Goal: Task Accomplishment & Management: Use online tool/utility

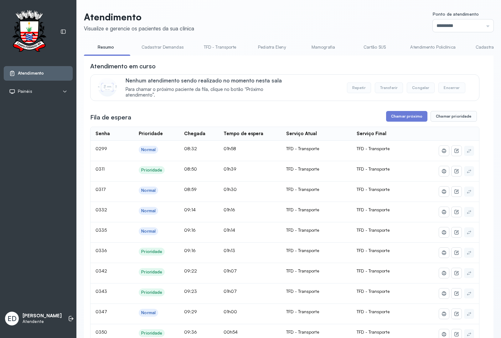
click at [441, 46] on link "Atendimento Policlínica" at bounding box center [433, 47] width 58 height 10
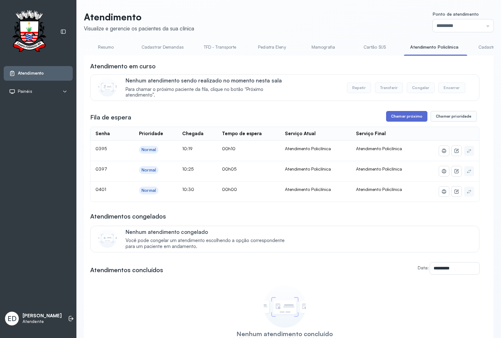
click at [397, 118] on button "Chamar próximo" at bounding box center [406, 116] width 41 height 11
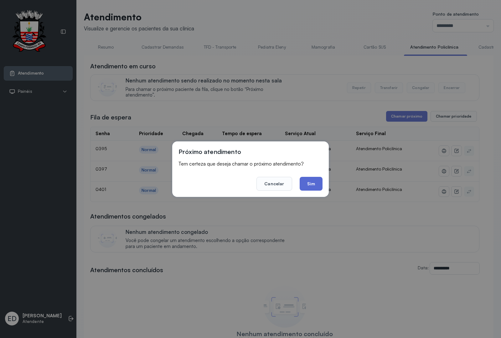
click at [320, 179] on button "Sim" at bounding box center [311, 184] width 23 height 14
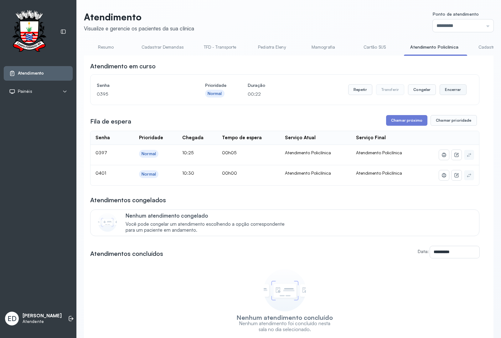
click at [452, 93] on button "Encerrar" at bounding box center [453, 89] width 27 height 11
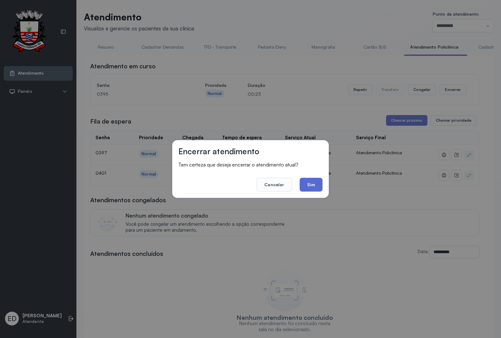
click at [309, 181] on button "Sim" at bounding box center [311, 185] width 23 height 14
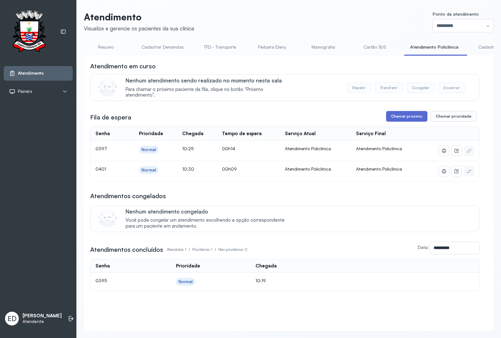
click at [407, 117] on button "Chamar próximo" at bounding box center [406, 116] width 41 height 11
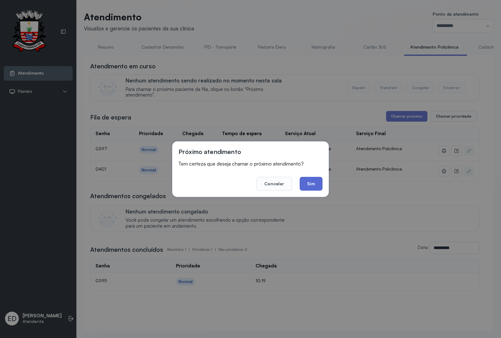
click at [308, 185] on button "Sim" at bounding box center [311, 184] width 23 height 14
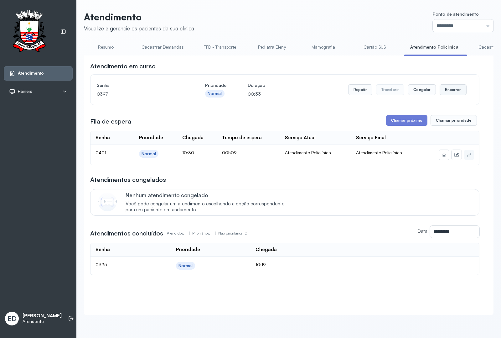
click at [447, 91] on button "Encerrar" at bounding box center [453, 89] width 27 height 11
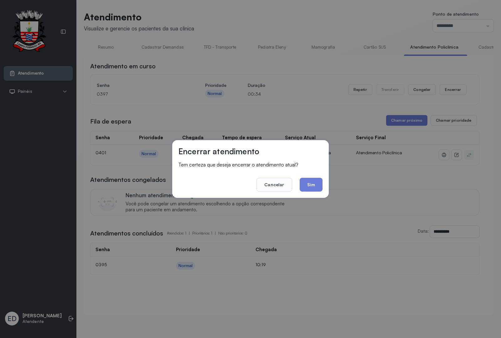
click at [317, 186] on button "Sim" at bounding box center [311, 185] width 23 height 14
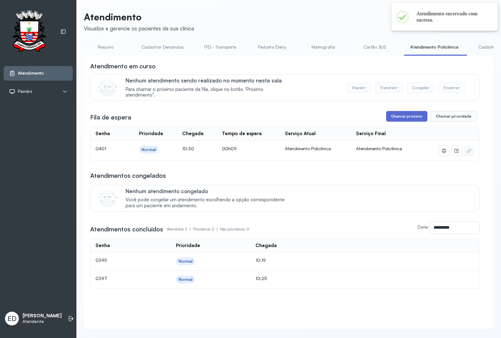
click at [406, 115] on button "Chamar próximo" at bounding box center [406, 116] width 41 height 11
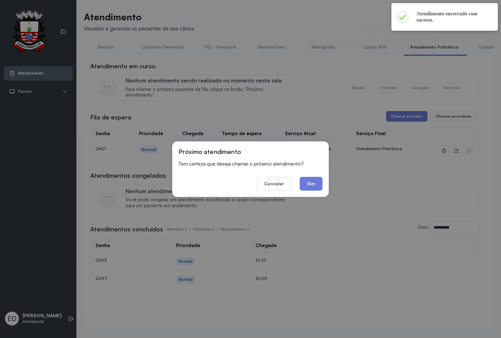
click at [298, 184] on footer "Cancelar Sim" at bounding box center [251, 179] width 144 height 23
click at [305, 184] on button "Sim" at bounding box center [311, 184] width 23 height 14
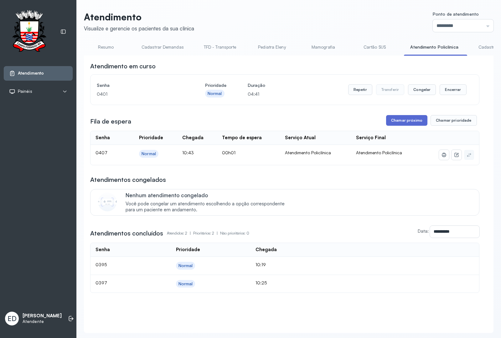
click at [408, 122] on button "Chamar próximo" at bounding box center [406, 120] width 41 height 11
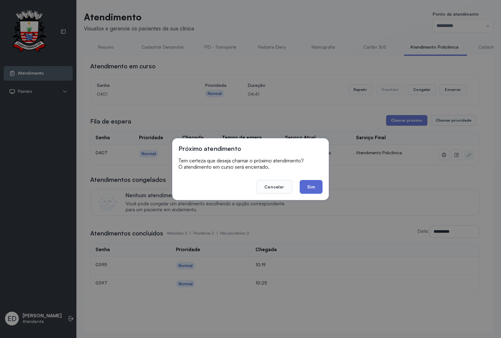
click at [312, 187] on button "Sim" at bounding box center [311, 187] width 23 height 14
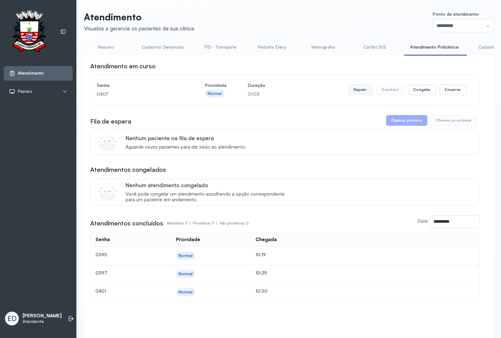
click at [354, 92] on button "Repetir" at bounding box center [360, 89] width 24 height 11
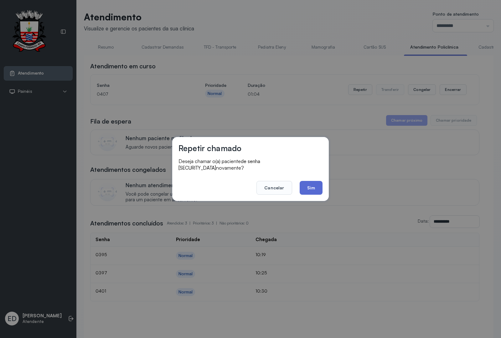
click at [320, 183] on button "Sim" at bounding box center [311, 188] width 23 height 14
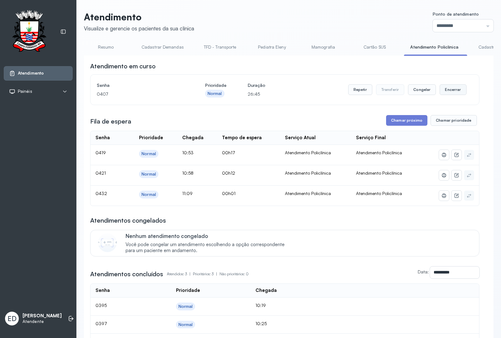
click at [451, 93] on button "Encerrar" at bounding box center [453, 89] width 27 height 11
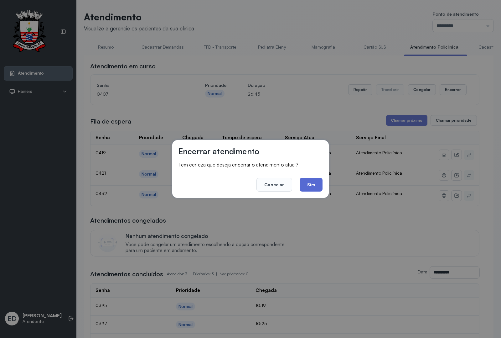
click at [314, 183] on button "Sim" at bounding box center [311, 185] width 23 height 14
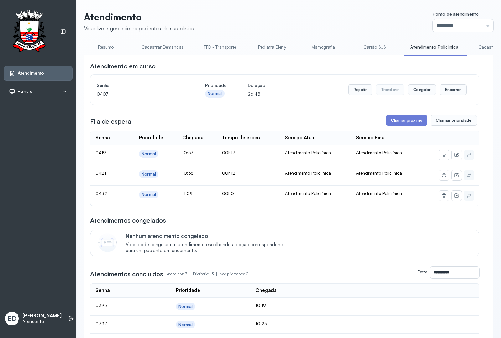
click at [400, 126] on div "**********" at bounding box center [284, 216] width 389 height 309
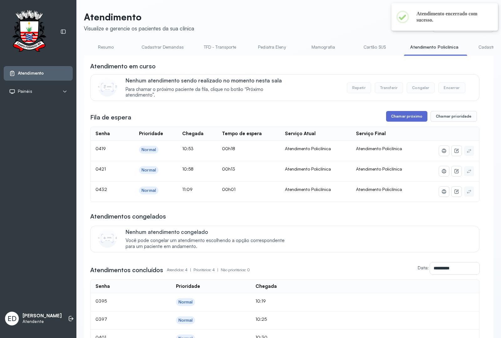
click at [411, 115] on button "Chamar próximo" at bounding box center [406, 116] width 41 height 11
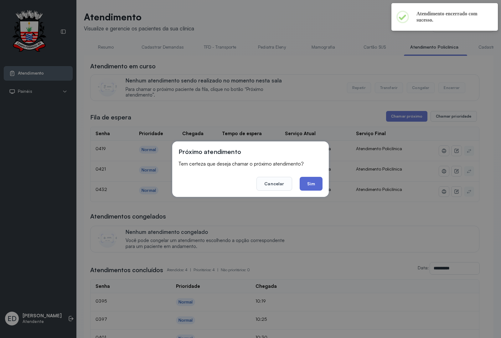
click at [316, 184] on button "Sim" at bounding box center [311, 184] width 23 height 14
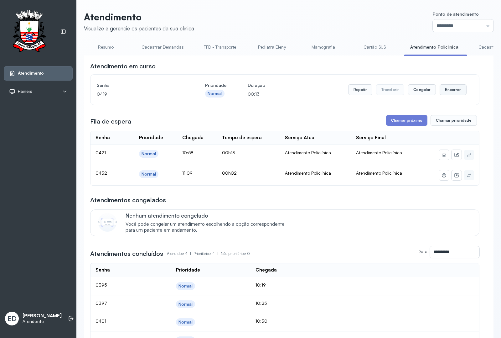
click at [455, 94] on button "Encerrar" at bounding box center [453, 89] width 27 height 11
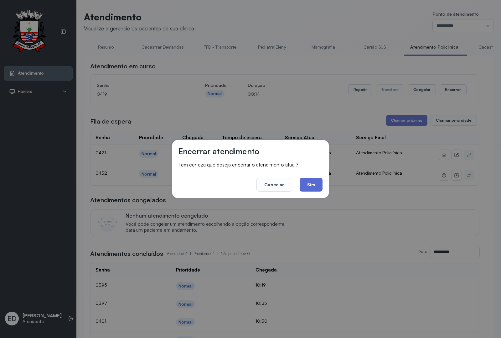
click at [312, 186] on button "Sim" at bounding box center [311, 185] width 23 height 14
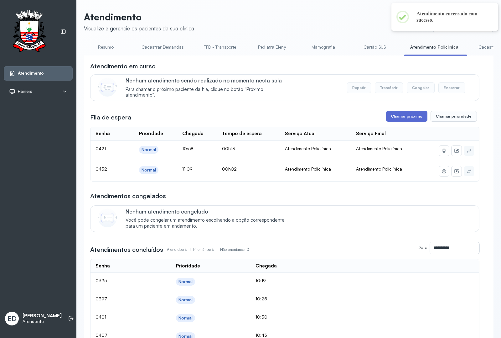
click at [401, 122] on button "Chamar próximo" at bounding box center [406, 116] width 41 height 11
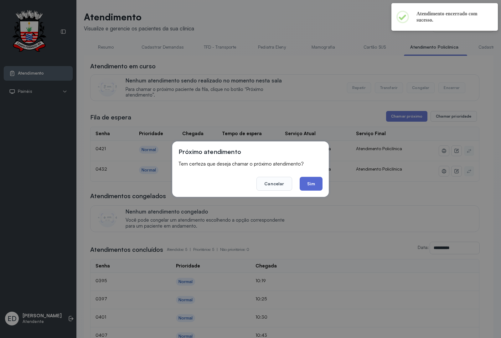
click at [314, 186] on button "Sim" at bounding box center [311, 184] width 23 height 14
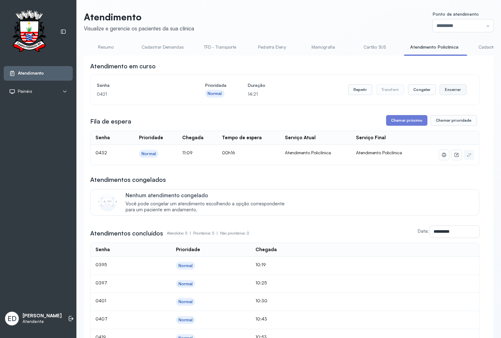
click at [453, 90] on button "Encerrar" at bounding box center [453, 89] width 27 height 11
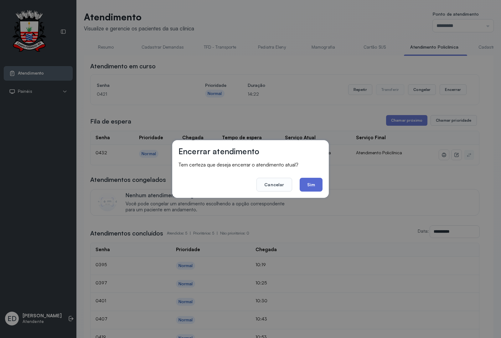
click at [314, 187] on button "Sim" at bounding box center [311, 185] width 23 height 14
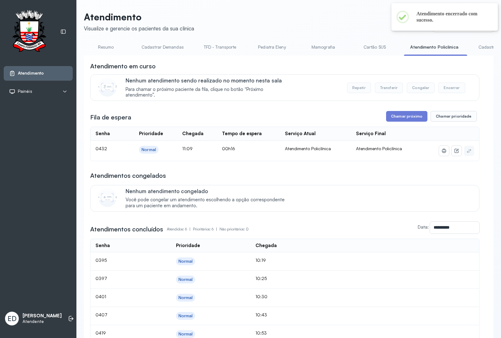
click at [389, 124] on div "**********" at bounding box center [284, 211] width 389 height 299
click at [390, 117] on button "Chamar próximo" at bounding box center [406, 116] width 41 height 11
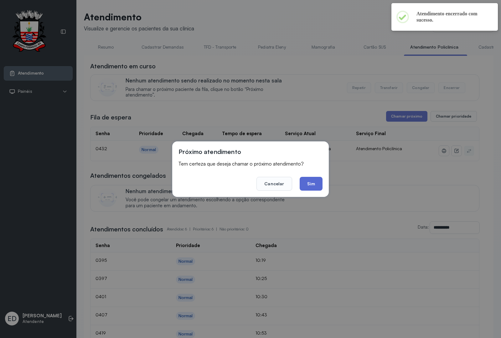
click at [309, 183] on button "Sim" at bounding box center [311, 184] width 23 height 14
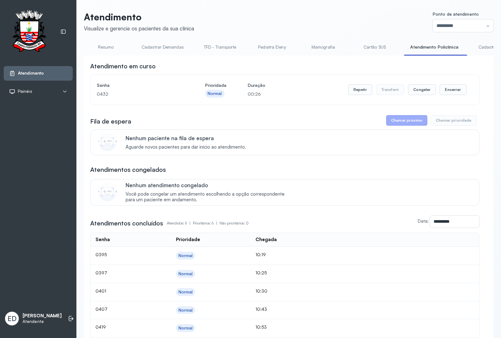
click at [107, 49] on link "Resumo" at bounding box center [106, 47] width 44 height 10
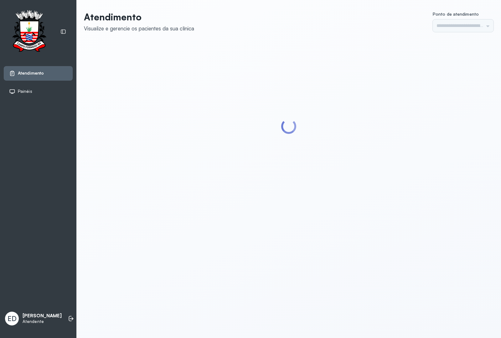
type input "*********"
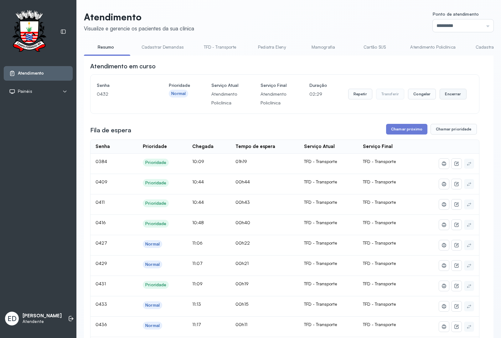
click at [446, 99] on button "Encerrar" at bounding box center [453, 94] width 27 height 11
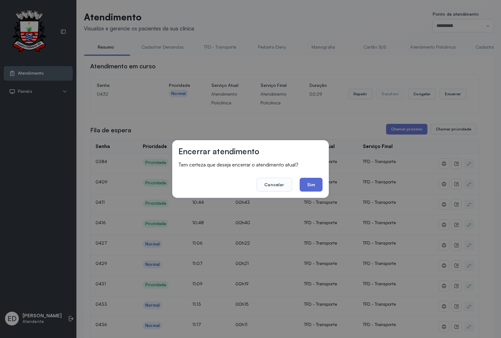
click at [307, 186] on button "Sim" at bounding box center [311, 185] width 23 height 14
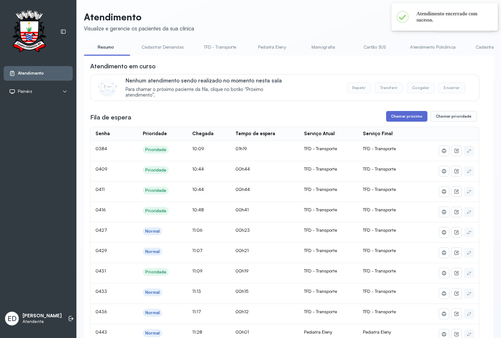
click at [405, 116] on button "Chamar próximo" at bounding box center [406, 116] width 41 height 11
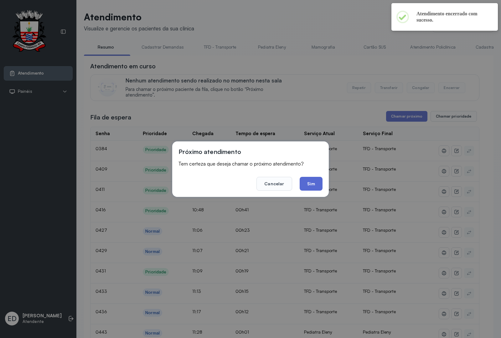
click at [308, 183] on button "Sim" at bounding box center [311, 184] width 23 height 14
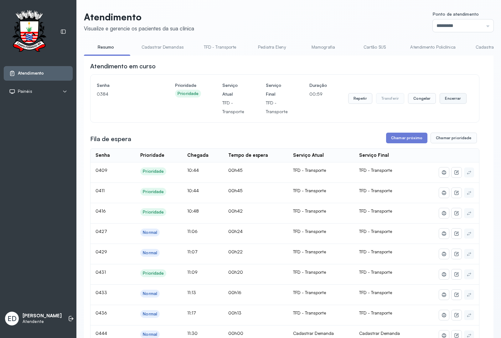
click at [452, 101] on button "Encerrar" at bounding box center [453, 98] width 27 height 11
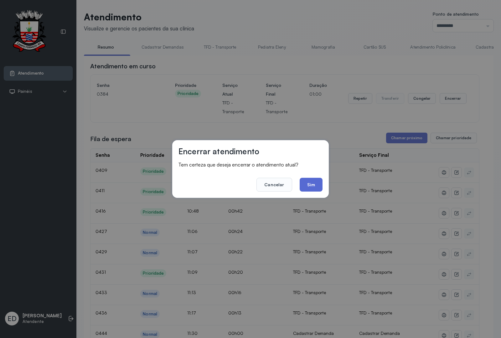
click at [316, 183] on button "Sim" at bounding box center [311, 185] width 23 height 14
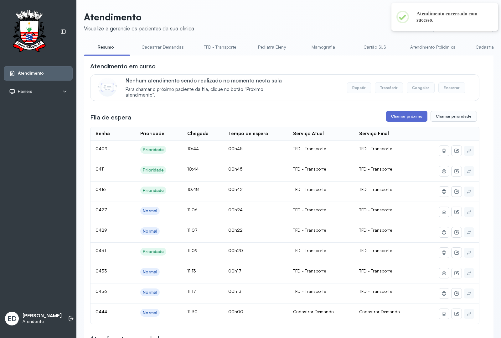
click at [403, 122] on button "Chamar próximo" at bounding box center [406, 116] width 41 height 11
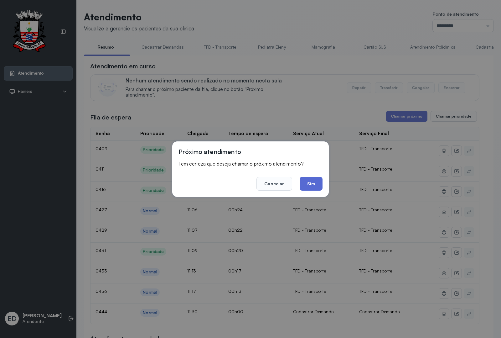
click at [317, 182] on button "Sim" at bounding box center [311, 184] width 23 height 14
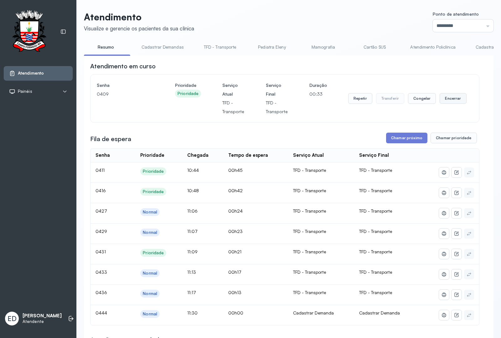
click at [443, 100] on button "Encerrar" at bounding box center [453, 98] width 27 height 11
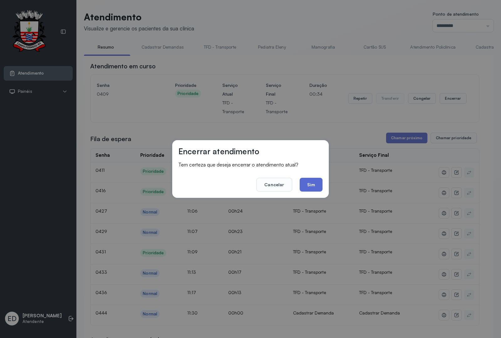
click at [321, 182] on button "Sim" at bounding box center [311, 185] width 23 height 14
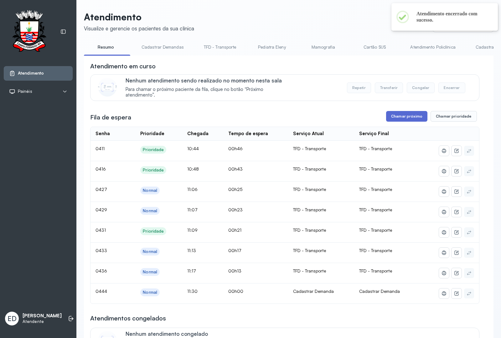
click at [402, 114] on button "Chamar próximo" at bounding box center [406, 116] width 41 height 11
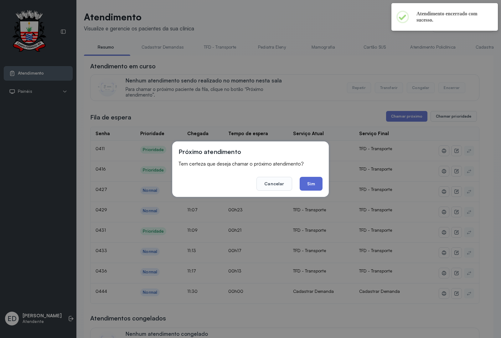
click at [314, 184] on button "Sim" at bounding box center [311, 184] width 23 height 14
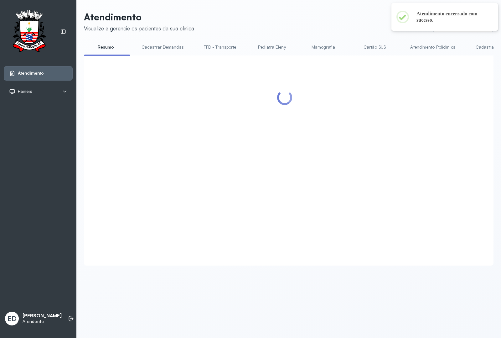
click at [280, 16] on header "Atendimento Visualize e gerencie os pacientes da sua clínica Ponto de atendimen…" at bounding box center [289, 21] width 410 height 21
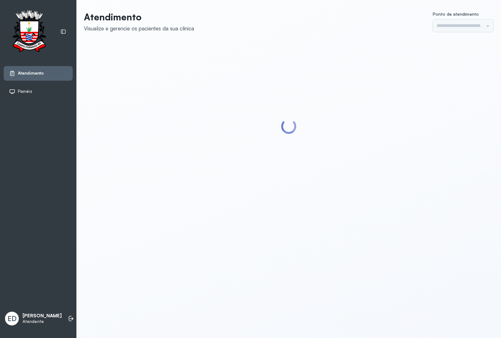
type input "*********"
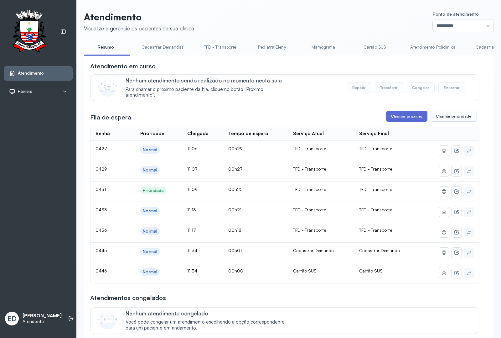
click at [403, 115] on button "Chamar próximo" at bounding box center [406, 116] width 41 height 11
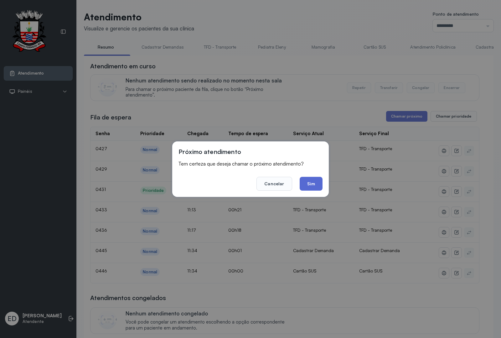
click at [312, 187] on button "Sim" at bounding box center [311, 184] width 23 height 14
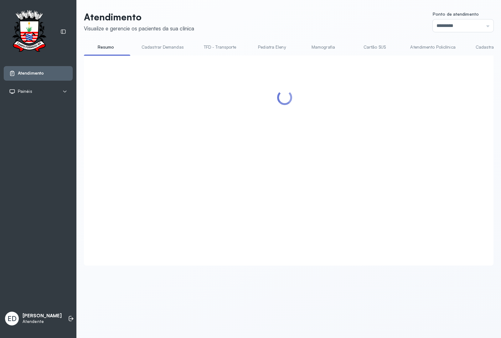
click at [267, 25] on header "Atendimento Visualize e gerencie os pacientes da sua clínica Ponto de atendimen…" at bounding box center [289, 21] width 410 height 21
click at [295, 24] on header "Atendimento Visualize e gerencie os pacientes da sua clínica Ponto de atendimen…" at bounding box center [289, 21] width 410 height 21
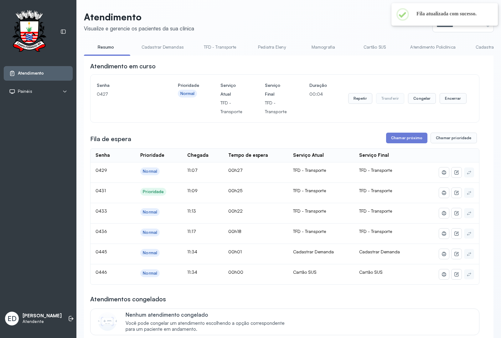
click at [247, 27] on header "Atendimento Visualize e gerencie os pacientes da sua clínica Ponto de atendimen…" at bounding box center [289, 21] width 410 height 21
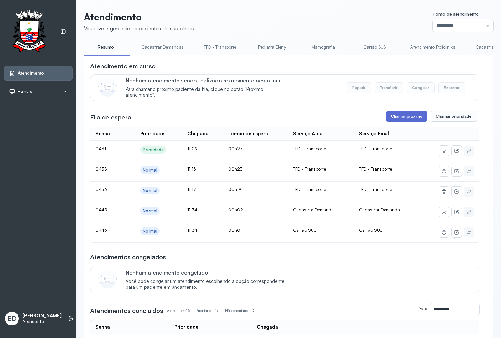
click at [400, 119] on button "Chamar próximo" at bounding box center [406, 116] width 41 height 11
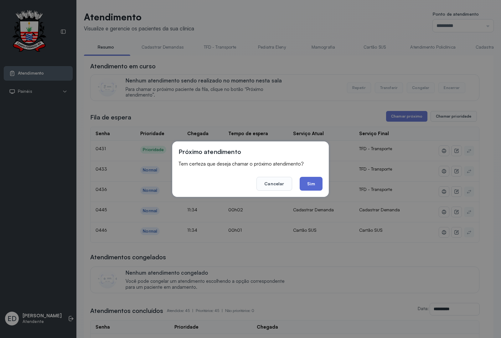
click at [312, 186] on button "Sim" at bounding box center [311, 184] width 23 height 14
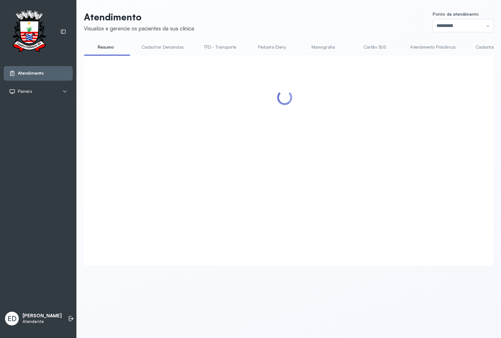
click at [309, 16] on header "Atendimento Visualize e gerencie os pacientes da sua clínica Ponto de atendimen…" at bounding box center [289, 21] width 410 height 21
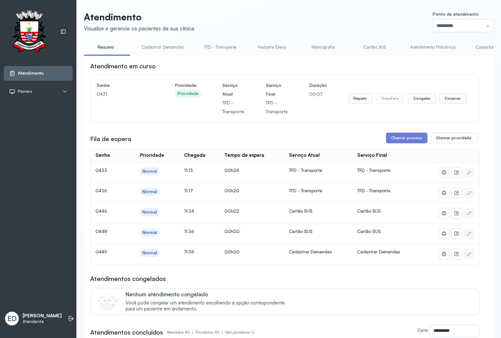
click at [306, 21] on header "Atendimento Visualize e gerencie os pacientes da sua clínica Ponto de atendimen…" at bounding box center [289, 21] width 410 height 21
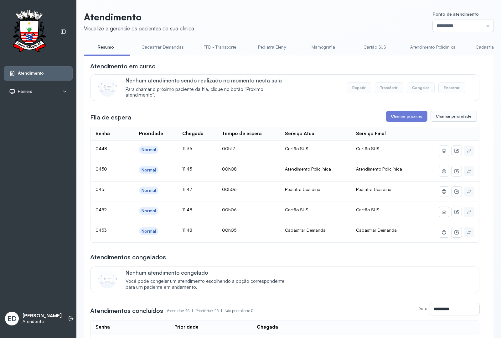
click at [423, 50] on link "Atendimento Policlínica" at bounding box center [433, 47] width 58 height 10
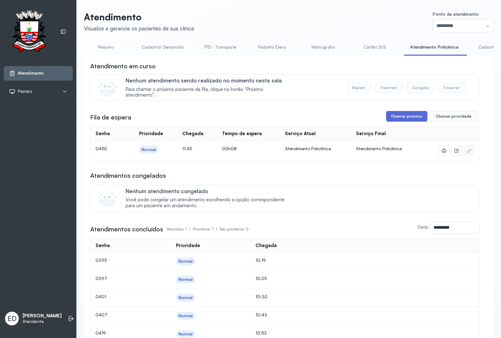
click at [395, 118] on button "Chamar próximo" at bounding box center [406, 116] width 41 height 11
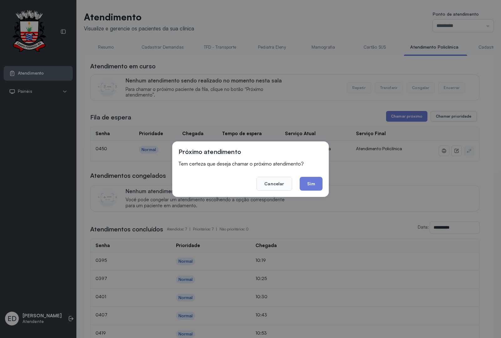
click at [314, 185] on button "Sim" at bounding box center [311, 184] width 23 height 14
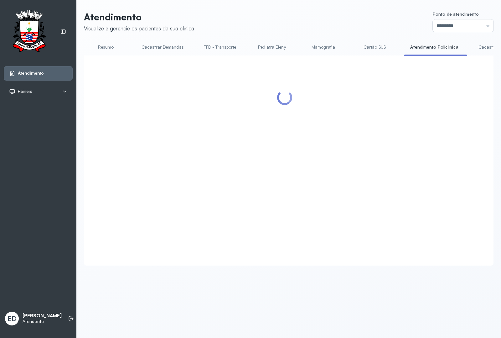
click at [339, 19] on header "Atendimento Visualize e gerencie os pacientes da sua clínica Ponto de atendimen…" at bounding box center [289, 21] width 410 height 21
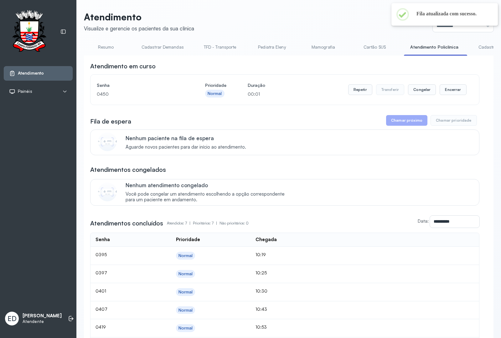
click at [340, 19] on header "Atendimento Visualize e gerencie os pacientes da sua clínica Ponto de atendimen…" at bounding box center [289, 21] width 410 height 21
click at [333, 15] on header "Atendimento Visualize e gerencie os pacientes da sua clínica Ponto de atendimen…" at bounding box center [289, 21] width 410 height 21
click at [332, 12] on header "Atendimento Visualize e gerencie os pacientes da sua clínica Ponto de atendimen…" at bounding box center [289, 21] width 410 height 21
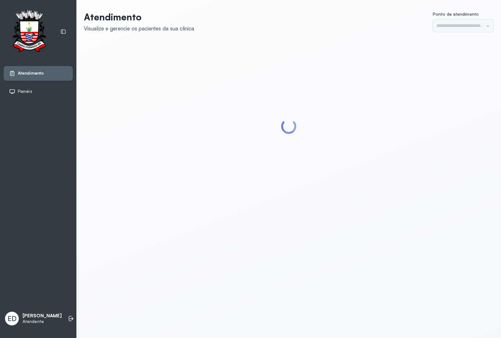
type input "*********"
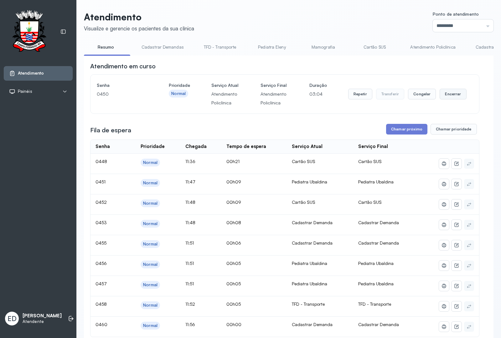
click at [445, 97] on button "Encerrar" at bounding box center [453, 94] width 27 height 11
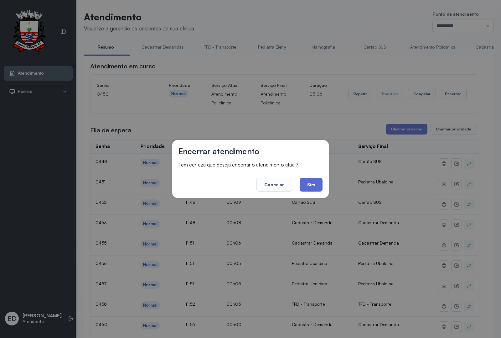
click at [314, 185] on button "Sim" at bounding box center [311, 185] width 23 height 14
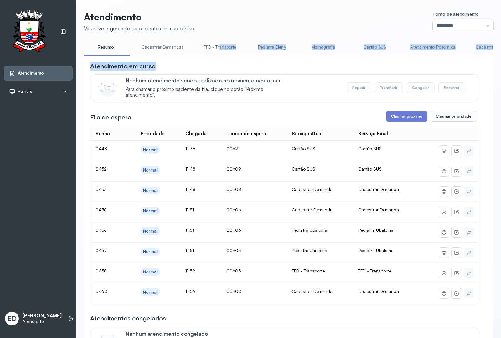
drag, startPoint x: 218, startPoint y: 55, endPoint x: 287, endPoint y: 64, distance: 69.2
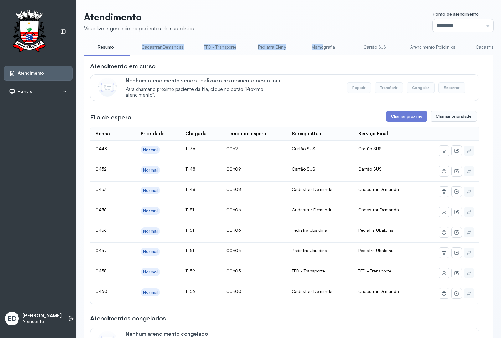
drag, startPoint x: 130, startPoint y: 55, endPoint x: 325, endPoint y: 50, distance: 195.3
click at [325, 50] on ul "Resumo Cadastrar Demandas TFD - Transporte Pediatra Eleny Mamografia Cartão SUS…" at bounding box center [289, 49] width 410 height 14
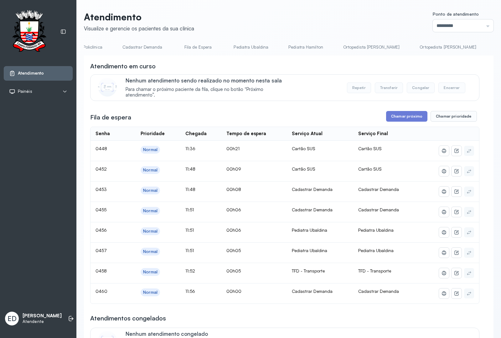
drag, startPoint x: 437, startPoint y: 58, endPoint x: 465, endPoint y: 61, distance: 27.8
drag, startPoint x: 354, startPoint y: 55, endPoint x: 425, endPoint y: 56, distance: 71.1
click at [425, 56] on div "Resumo Cadastrar Demandas TFD - Transporte Pediatra Eleny Mamografia Cartão SUS…" at bounding box center [289, 49] width 410 height 14
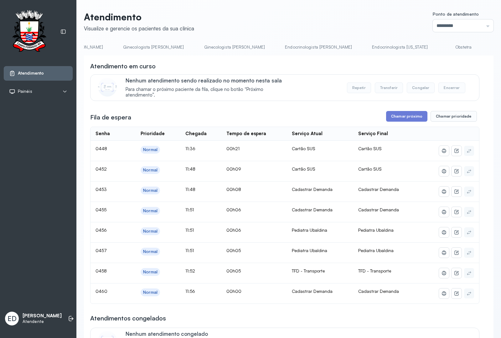
drag, startPoint x: 482, startPoint y: 55, endPoint x: 364, endPoint y: 57, distance: 117.8
click at [227, 48] on link "TFD - Transporte" at bounding box center [220, 47] width 45 height 10
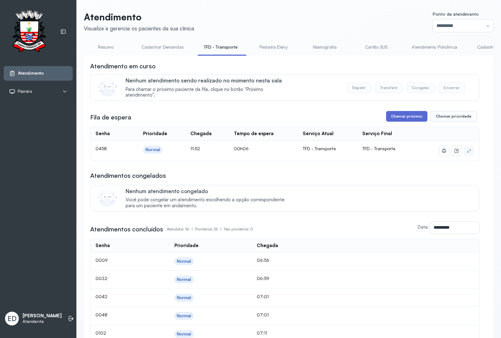
click at [399, 114] on button "Chamar próximo" at bounding box center [406, 116] width 41 height 11
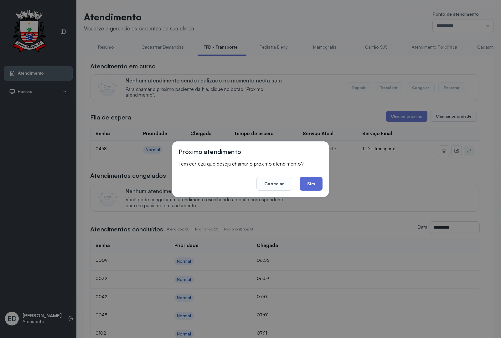
click at [309, 182] on button "Sim" at bounding box center [311, 184] width 23 height 14
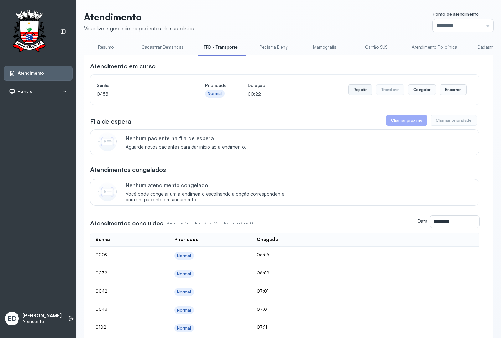
click at [359, 93] on button "Repetir" at bounding box center [360, 89] width 24 height 11
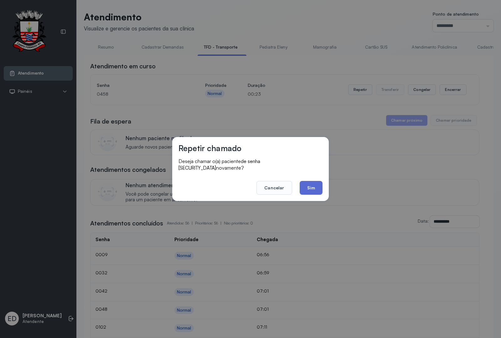
click at [314, 188] on button "Sim" at bounding box center [311, 188] width 23 height 14
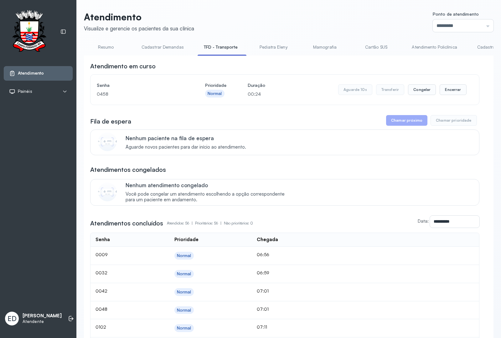
click at [328, 21] on header "Atendimento Visualize e gerencie os pacientes da sua clínica Ponto de atendimen…" at bounding box center [289, 21] width 410 height 21
click at [447, 91] on button "Encerrar" at bounding box center [453, 89] width 27 height 11
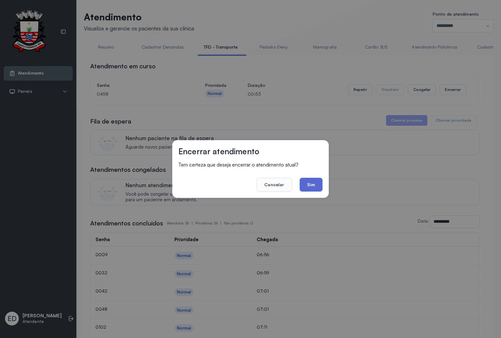
click at [306, 184] on button "Sim" at bounding box center [311, 185] width 23 height 14
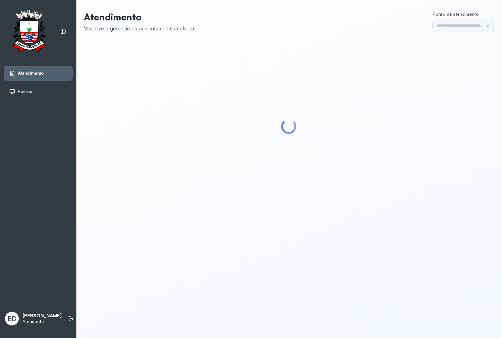
type input "*********"
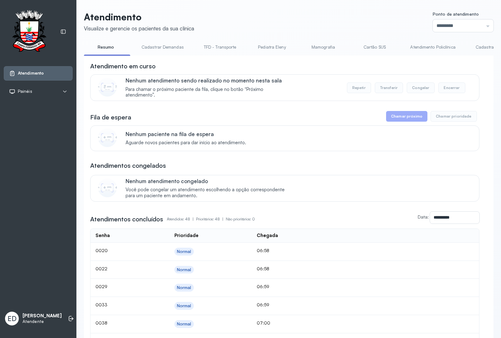
click at [57, 317] on div "ED Eliana da Silva Araújo Atendente" at bounding box center [38, 318] width 69 height 19
click at [66, 302] on div "Atendimento Painéis Tv ED Eliana da Silva Araújo Atendente" at bounding box center [38, 169] width 76 height 338
click at [68, 318] on icon at bounding box center [71, 318] width 6 height 6
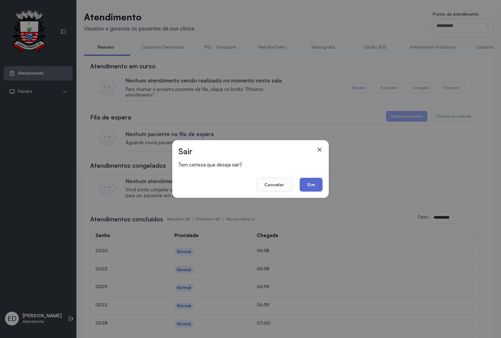
click at [316, 184] on button "Sim" at bounding box center [311, 185] width 23 height 14
